Goal: Navigation & Orientation: Find specific page/section

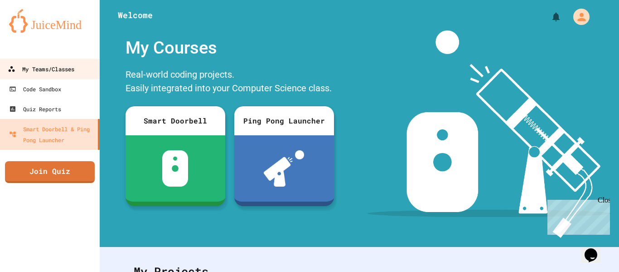
click at [66, 73] on div "My Teams/Classes" at bounding box center [41, 68] width 67 height 11
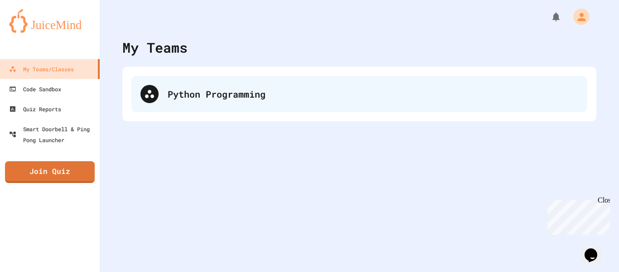
click at [221, 105] on div "Python Programming" at bounding box center [359, 94] width 456 height 36
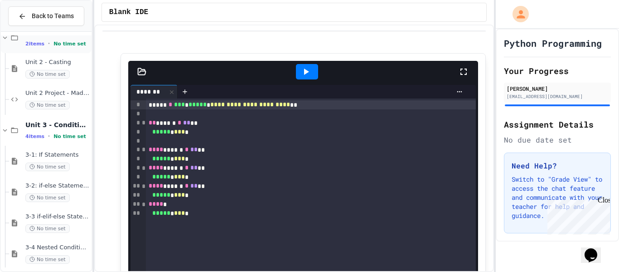
scroll to position [57, 0]
